Goal: Task Accomplishment & Management: Use online tool/utility

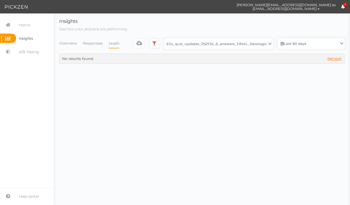
select select "13533"
click at [156, 41] on icon at bounding box center [154, 43] width 4 height 5
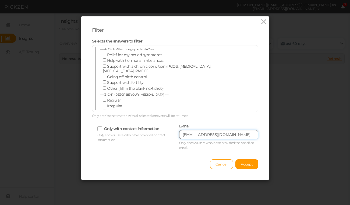
click at [220, 136] on input "[EMAIL_ADDRESS][DOMAIN_NAME]" at bounding box center [218, 134] width 79 height 9
paste input "klynnolson"
type input "[EMAIL_ADDRESS][DOMAIN_NAME]"
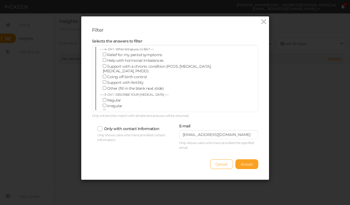
click at [243, 167] on button "Accept" at bounding box center [246, 164] width 23 height 10
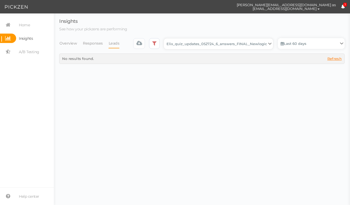
click at [207, 44] on select "Backup_2020010 backup_20200106 Elix Quiz PopUp Elix_quiz Elix_quiz [OLD] Elix_q…" at bounding box center [218, 43] width 109 height 11
select select "12943"
click at [230, 45] on select "Backup_2020010 backup_20200106 Elix Quiz PopUp Elix_quiz Elix_quiz [OLD] Elix_q…" at bounding box center [218, 43] width 109 height 11
select select "12979"
click at [229, 46] on select "Backup_2020010 backup_20200106 Elix Quiz PopUp Elix_quiz Elix_quiz [OLD] Elix_q…" at bounding box center [218, 43] width 109 height 11
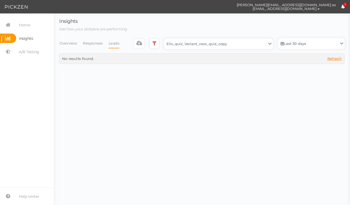
select select "13509"
click at [231, 43] on select "Backup_2020010 backup_20200106 Elix Quiz PopUp Elix_quiz Elix_quiz [OLD] Elix_q…" at bounding box center [218, 43] width 109 height 11
select select "13463"
click at [231, 44] on select "Backup_2020010 backup_20200106 Elix Quiz PopUp Elix_quiz Elix_quiz [OLD] Elix_q…" at bounding box center [218, 43] width 109 height 11
select select "13547"
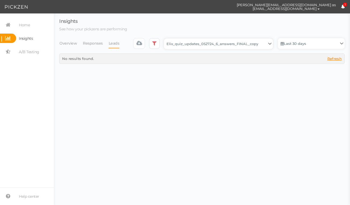
click at [230, 46] on select "Backup_2020010 backup_20200106 Elix Quiz PopUp Elix_quiz Elix_quiz [OLD] Elix_q…" at bounding box center [218, 43] width 109 height 11
select select "13533"
click at [222, 47] on select "Backup_2020010 backup_20200106 Elix Quiz PopUp Elix_quiz Elix_quiz [OLD] Elix_q…" at bounding box center [218, 43] width 109 height 11
select select "13250"
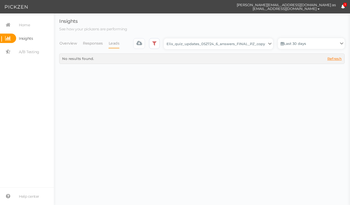
click at [222, 54] on div "× Close No results found. Refresh" at bounding box center [201, 59] width 285 height 10
